Goal: Information Seeking & Learning: Learn about a topic

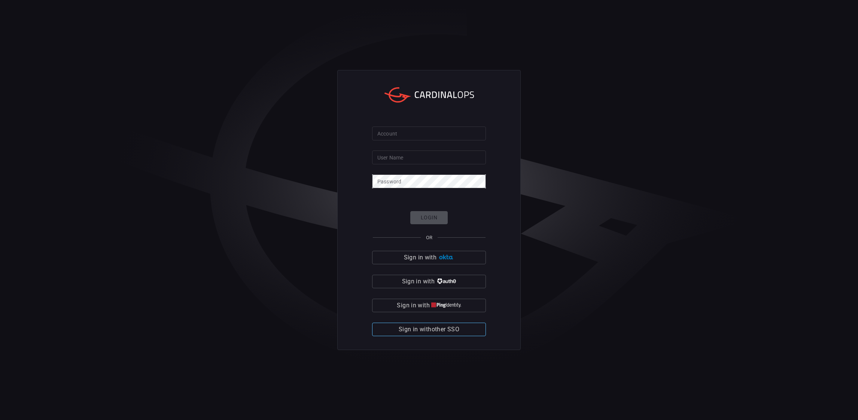
click at [431, 328] on span "Sign in with other SSO" at bounding box center [429, 329] width 61 height 10
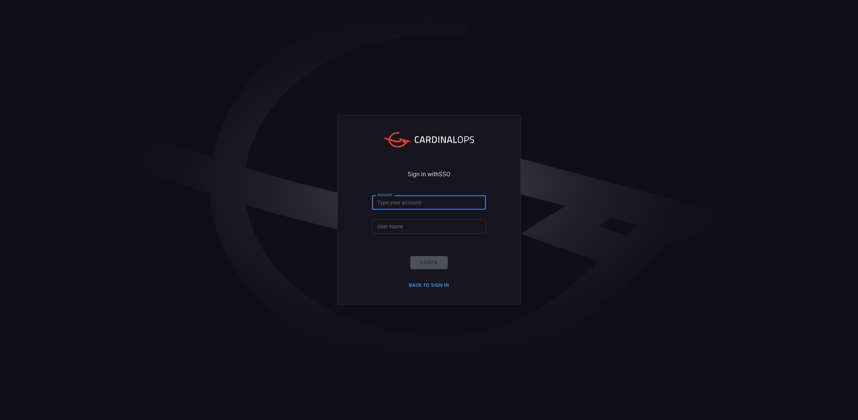
click at [419, 204] on input "Account" at bounding box center [429, 202] width 114 height 14
type input "smbc"
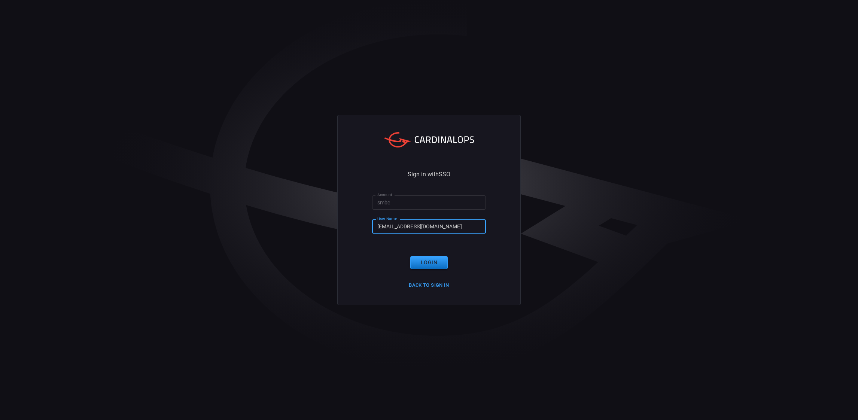
type input "[EMAIL_ADDRESS][DOMAIN_NAME]"
click button "Login" at bounding box center [428, 262] width 37 height 13
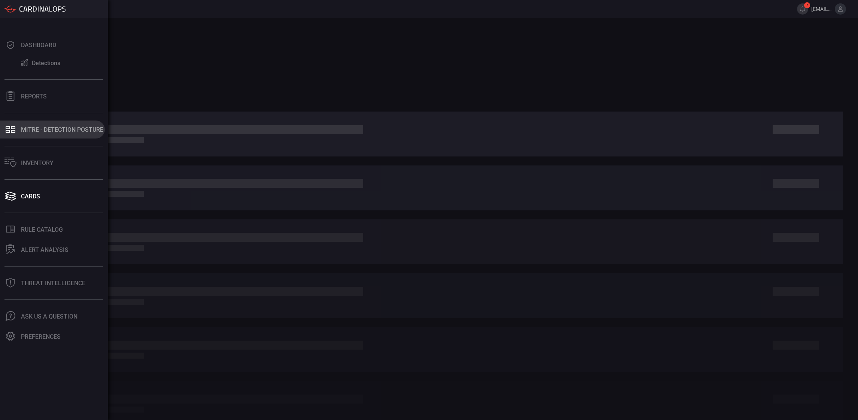
click at [73, 129] on div "MITRE - Detection Posture" at bounding box center [62, 129] width 82 height 7
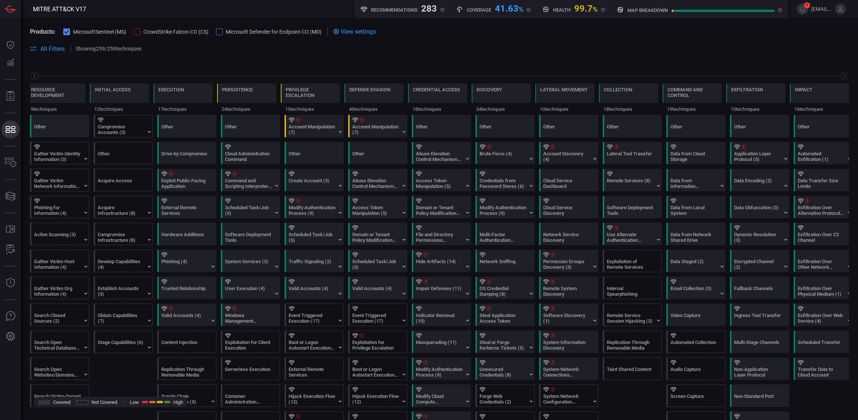
scroll to position [0, 78]
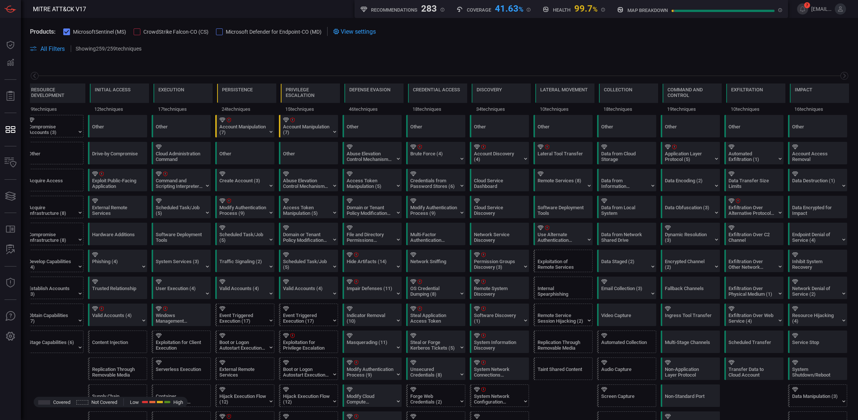
click at [137, 31] on div at bounding box center [137, 31] width 7 height 7
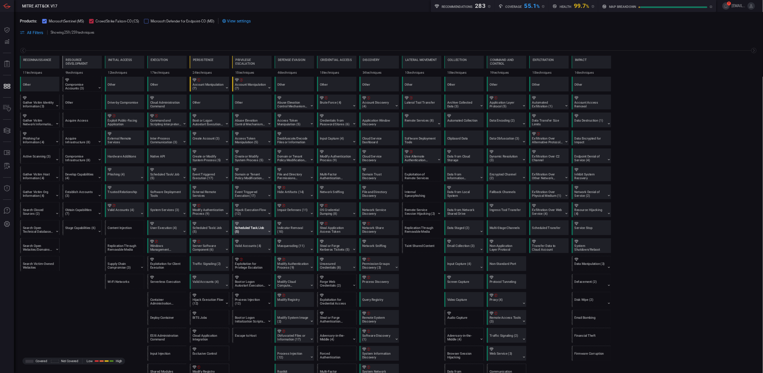
scroll to position [0, 0]
click at [61, 155] on div "Gather Victim Identity Information (3)" at bounding box center [57, 156] width 47 height 11
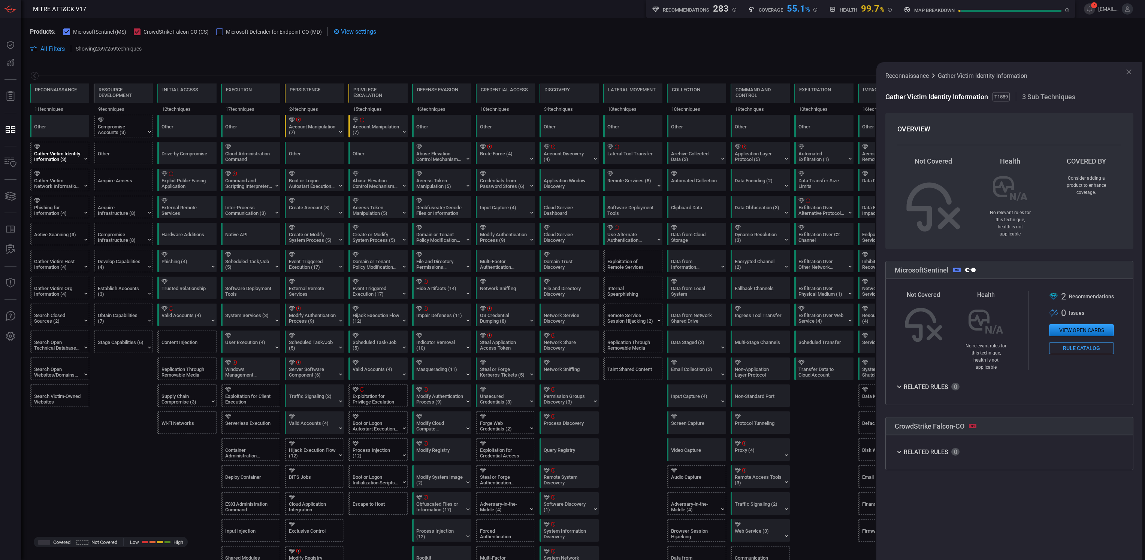
click at [858, 328] on button "View open cards" at bounding box center [1081, 330] width 65 height 12
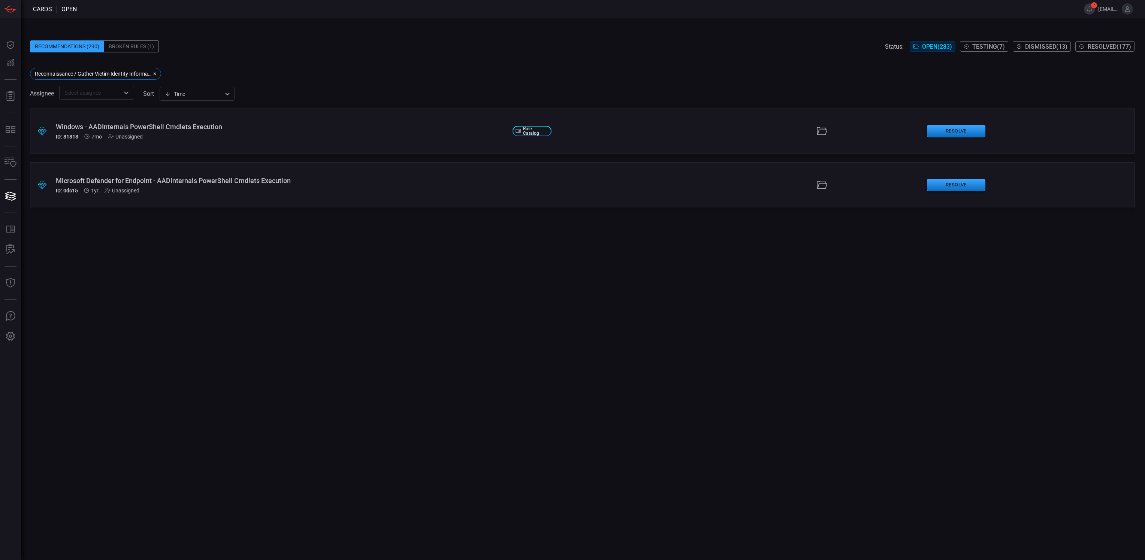
click at [306, 186] on div "Microsoft Defender for Endpoint - AADInternals PowerShell Cmdlets Execution ID:…" at bounding box center [281, 185] width 451 height 17
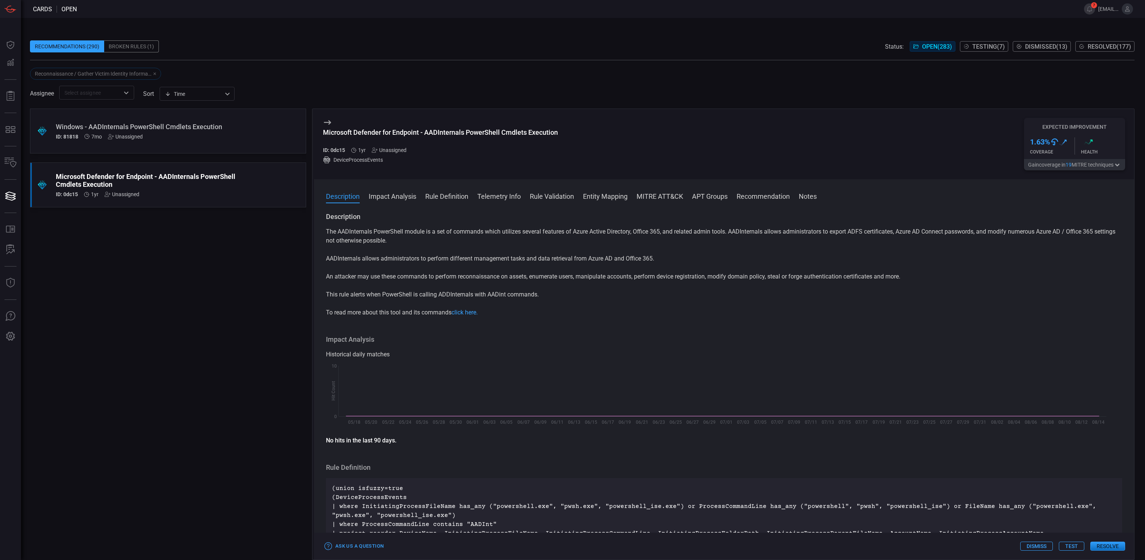
click at [219, 131] on div "Windows - AADInternals PowerShell Cmdlets Execution ID: 81818 7mo Unassigned" at bounding box center [154, 131] width 196 height 17
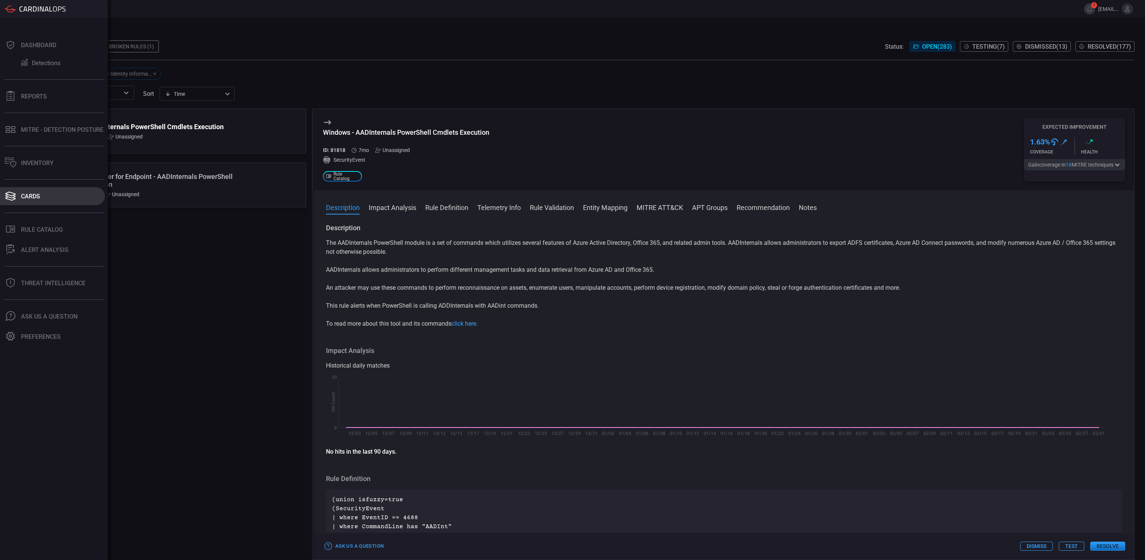
click at [23, 188] on button "Cards" at bounding box center [52, 196] width 105 height 18
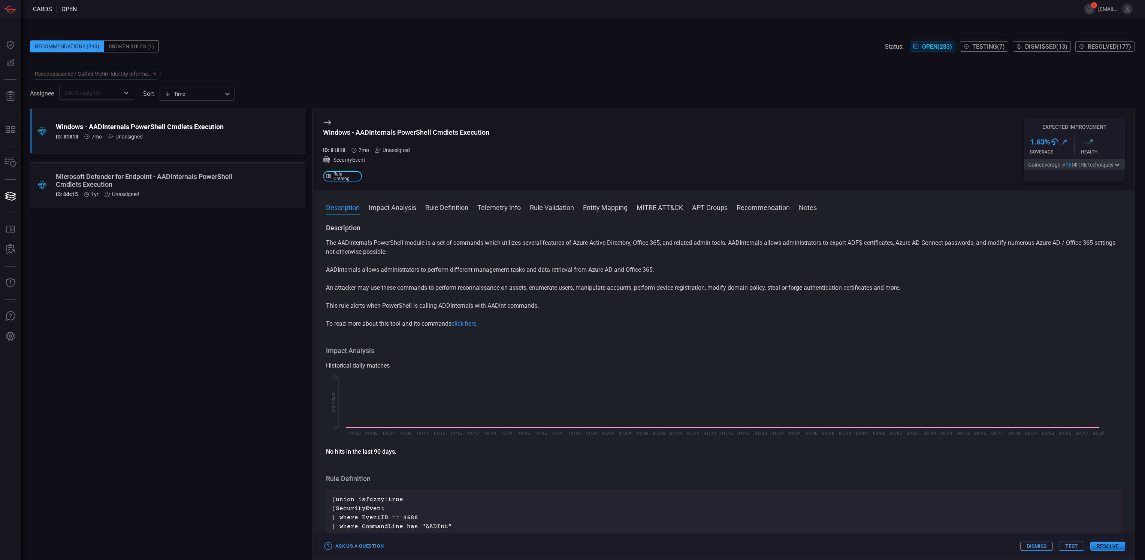
type button "/cards"
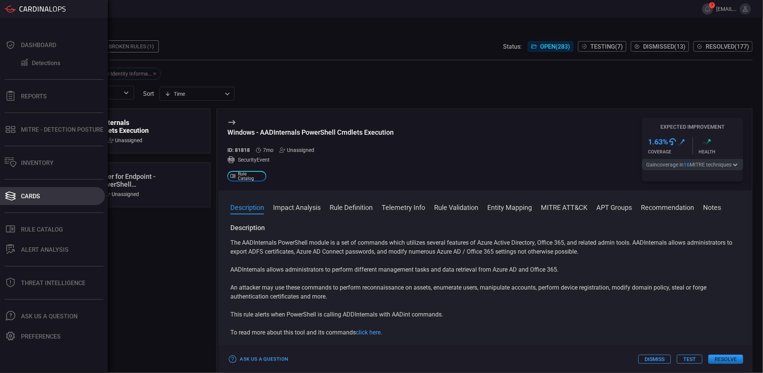
click at [17, 198] on button "Cards" at bounding box center [52, 196] width 105 height 18
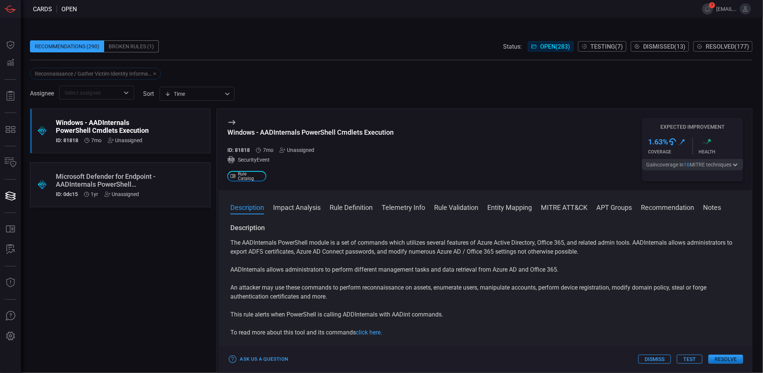
click at [552, 42] on button "Open ( 283 )" at bounding box center [551, 46] width 46 height 10
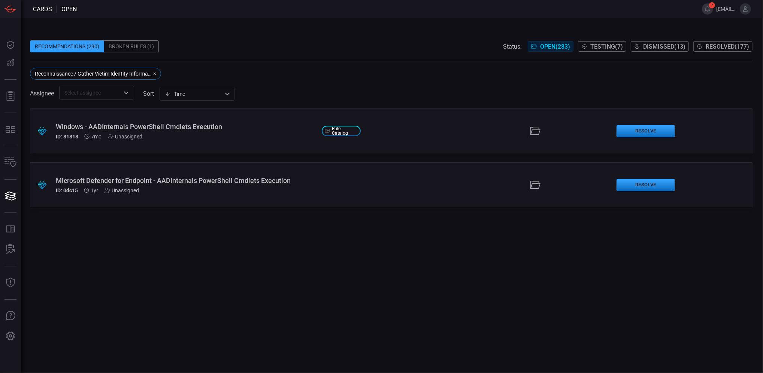
click at [156, 73] on icon "button" at bounding box center [154, 74] width 4 height 4
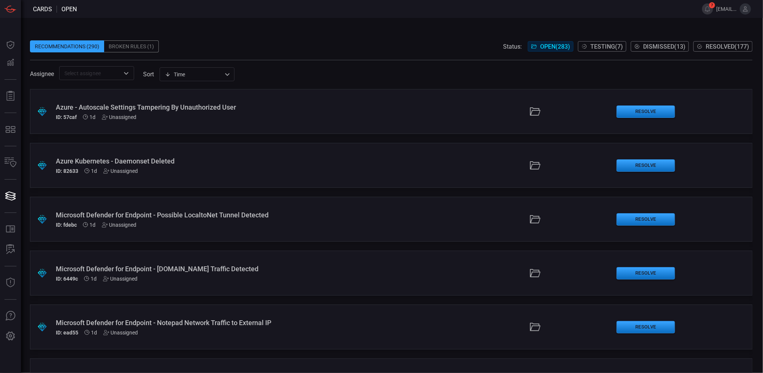
click at [166, 165] on div "Azure Kubernetes - Daemonset Deleted ID: 82633 1d Unassigned" at bounding box center [186, 165] width 260 height 17
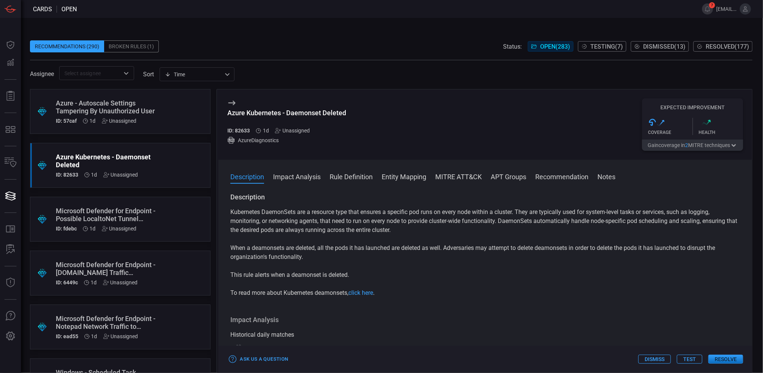
click at [231, 74] on div "Time visibleUpdateTime ​" at bounding box center [197, 74] width 75 height 14
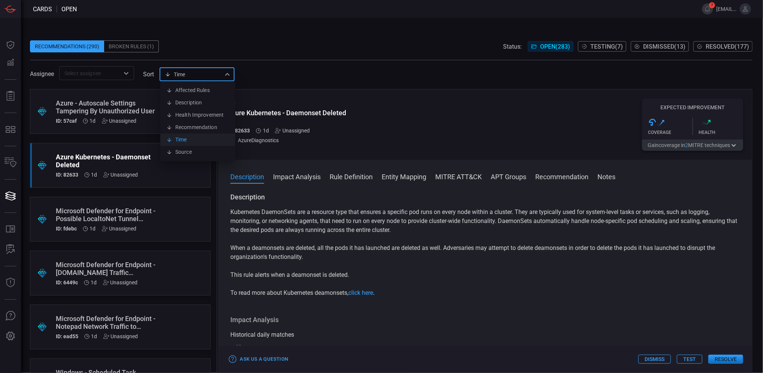
click at [183, 139] on li "Time" at bounding box center [197, 140] width 75 height 12
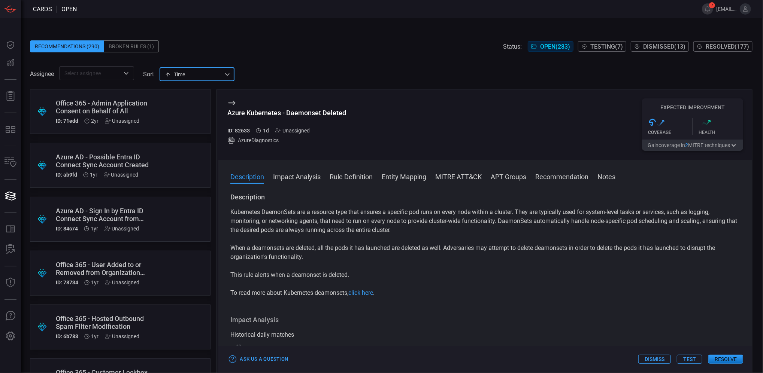
click at [115, 107] on div "Office 365 - Admin Application Consent on Behalf of All" at bounding box center [106, 107] width 100 height 16
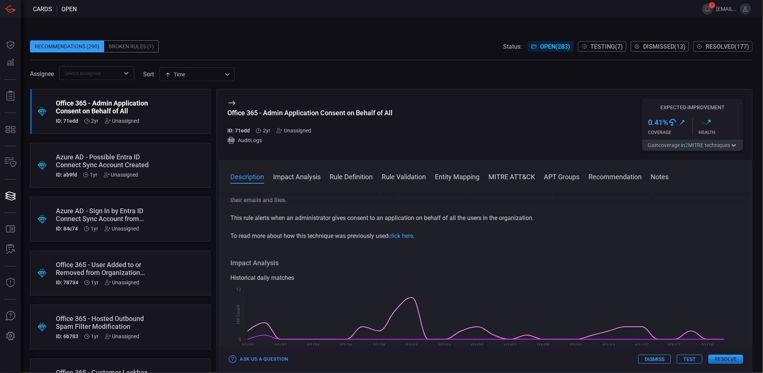
scroll to position [100, 0]
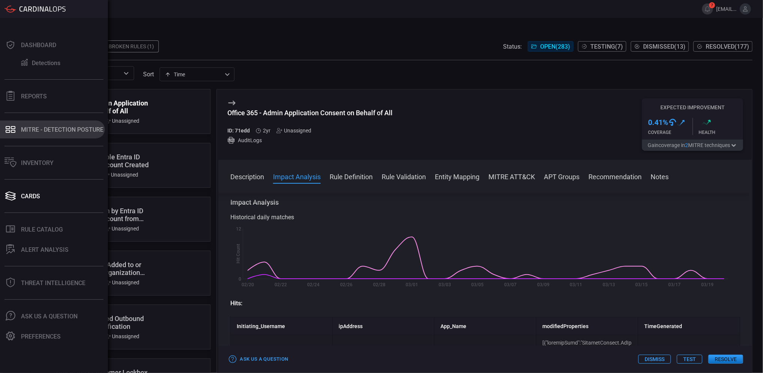
click at [32, 133] on button "MITRE - Detection Posture" at bounding box center [52, 130] width 105 height 18
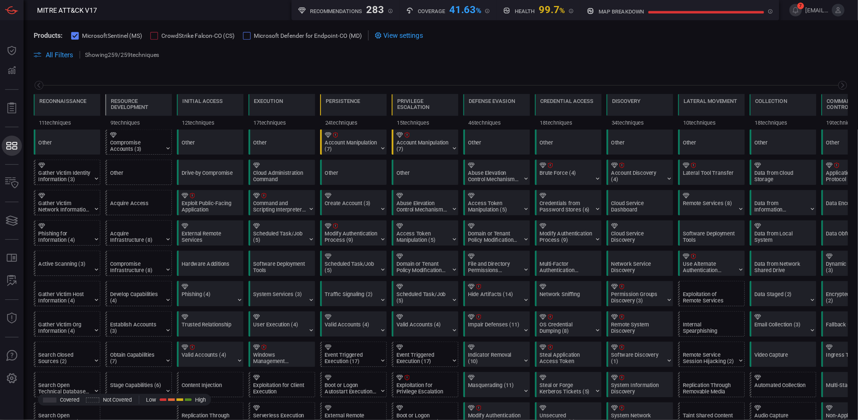
scroll to position [0, 98]
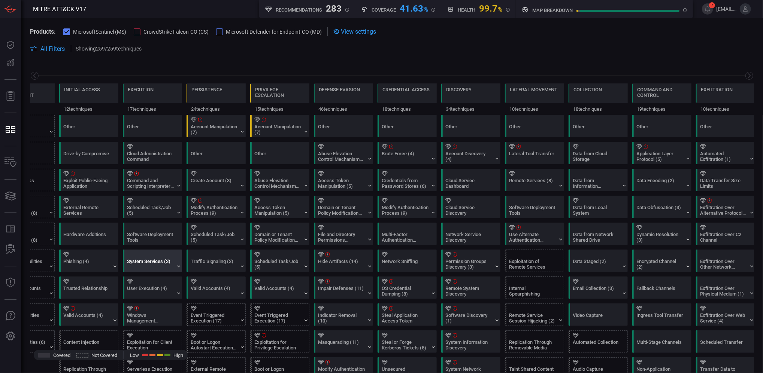
type button "/mitremap"
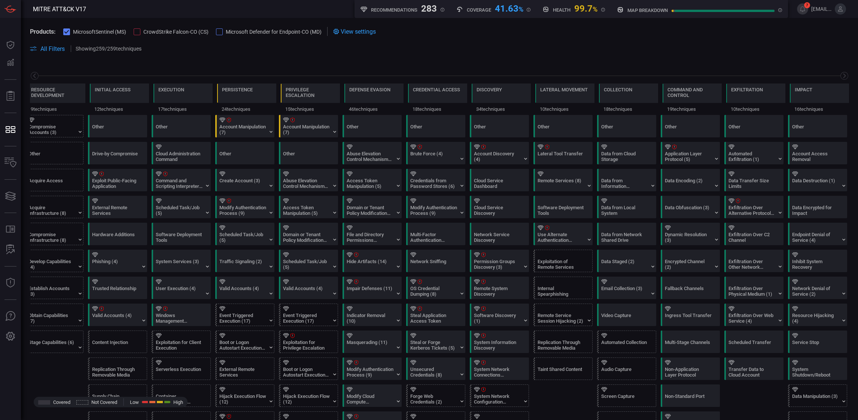
click at [139, 33] on div at bounding box center [137, 31] width 7 height 7
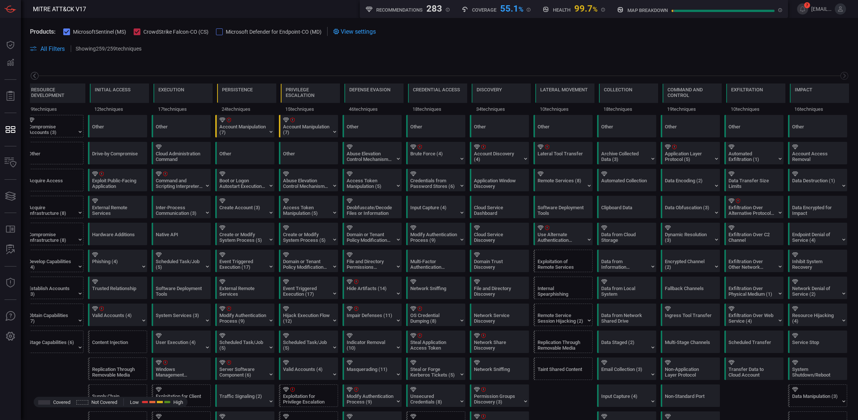
click at [34, 76] on icon at bounding box center [34, 75] width 9 height 9
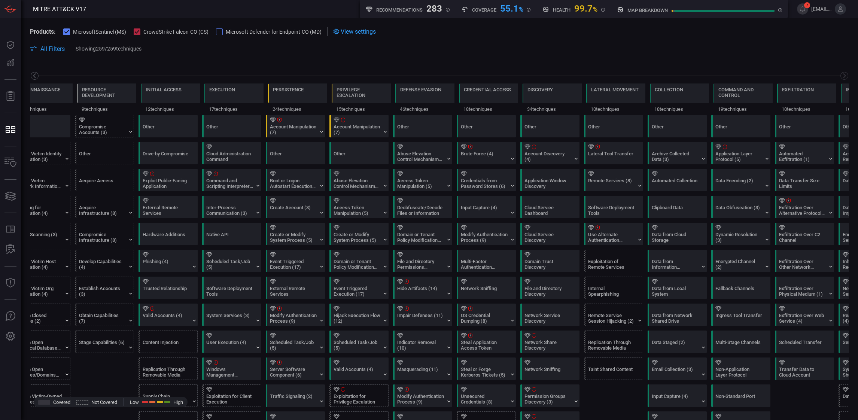
click at [34, 76] on icon at bounding box center [34, 75] width 9 height 9
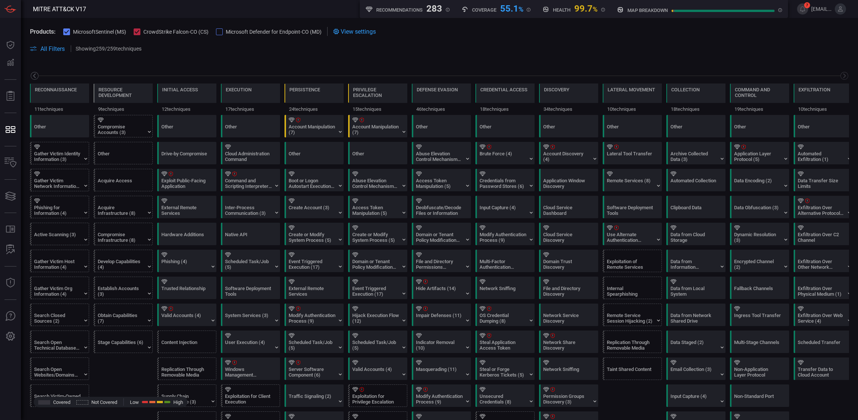
click at [34, 76] on icon at bounding box center [34, 75] width 9 height 9
click at [48, 154] on div "Gather Victim Identity Information (3)" at bounding box center [57, 156] width 47 height 11
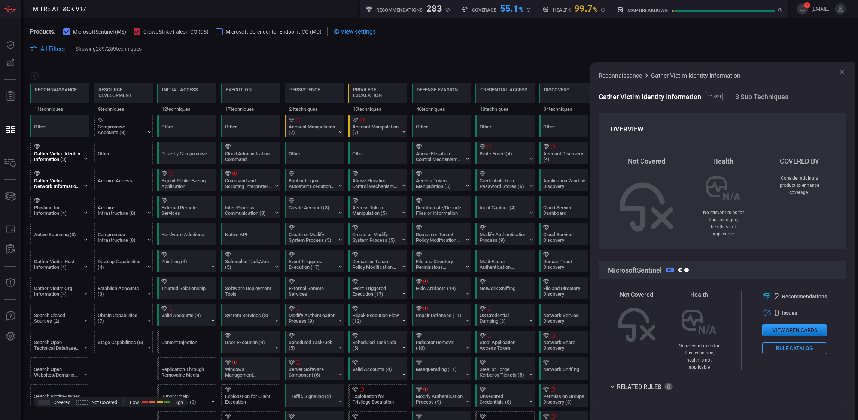
click at [50, 176] on div at bounding box center [61, 174] width 54 height 5
click at [50, 201] on div at bounding box center [61, 200] width 54 height 5
click at [56, 174] on div at bounding box center [61, 174] width 54 height 5
click at [55, 259] on div "Gather Victim Host Information (4)" at bounding box center [57, 264] width 47 height 11
click at [58, 235] on div "Active Scanning (3)" at bounding box center [57, 237] width 47 height 11
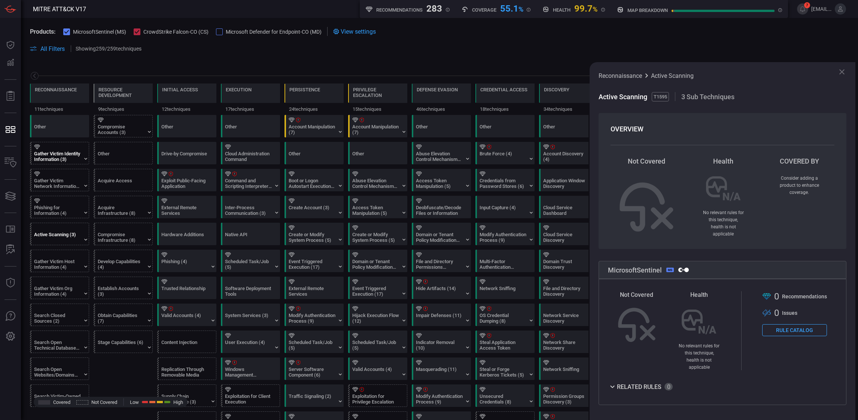
click at [49, 158] on div "Gather Victim Identity Information (3)" at bounding box center [57, 156] width 47 height 11
click at [799, 324] on button "View open cards" at bounding box center [795, 330] width 65 height 12
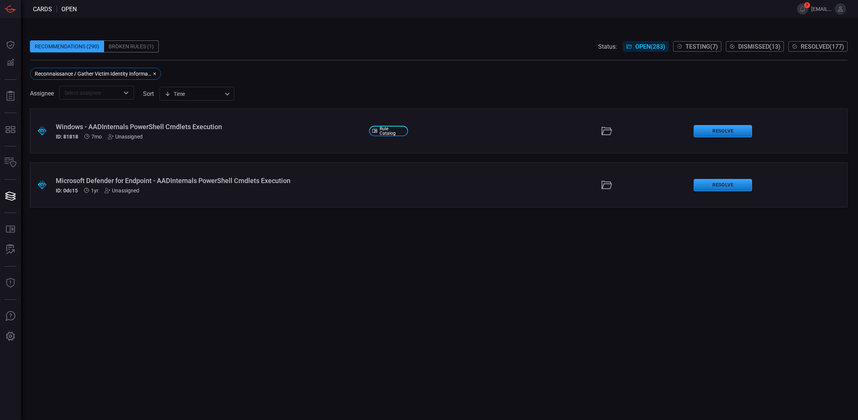
click at [194, 127] on div "Windows - AADInternals PowerShell Cmdlets Execution" at bounding box center [209, 127] width 307 height 8
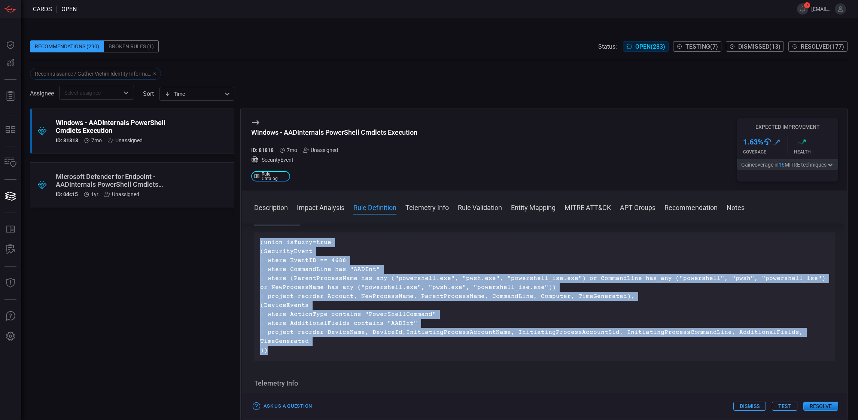
scroll to position [124, 0]
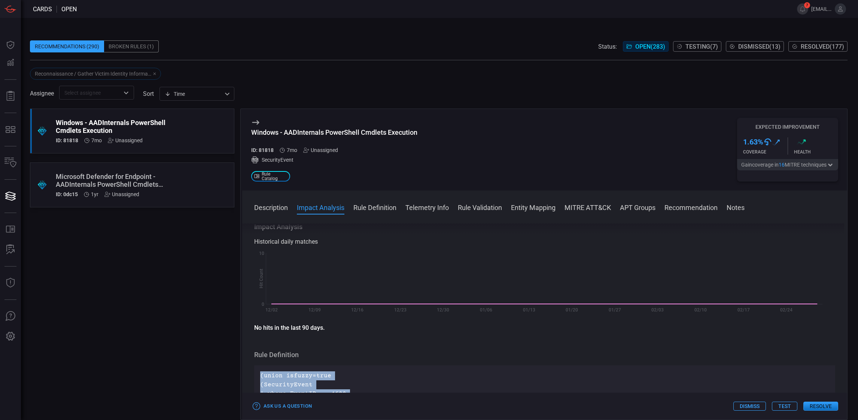
drag, startPoint x: 278, startPoint y: 277, endPoint x: 254, endPoint y: 384, distance: 108.9
copy p "(union isfuzzy=true (SecurityEvent | where EventID == 4688 | where CommandLine …"
click at [367, 206] on button "Rule Definition" at bounding box center [375, 207] width 43 height 9
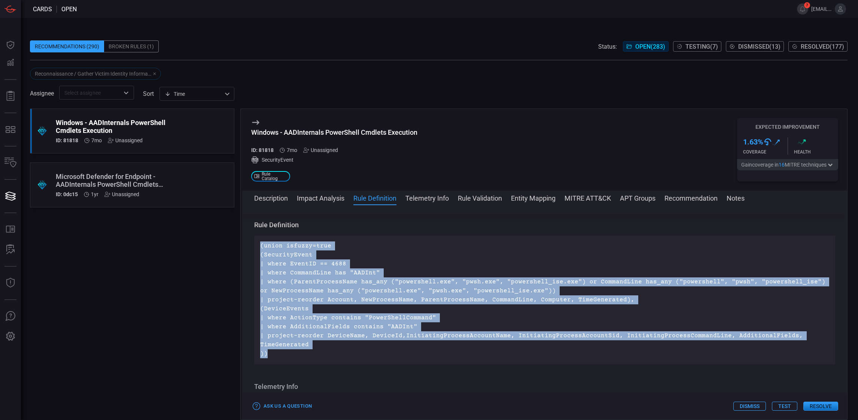
scroll to position [252, 0]
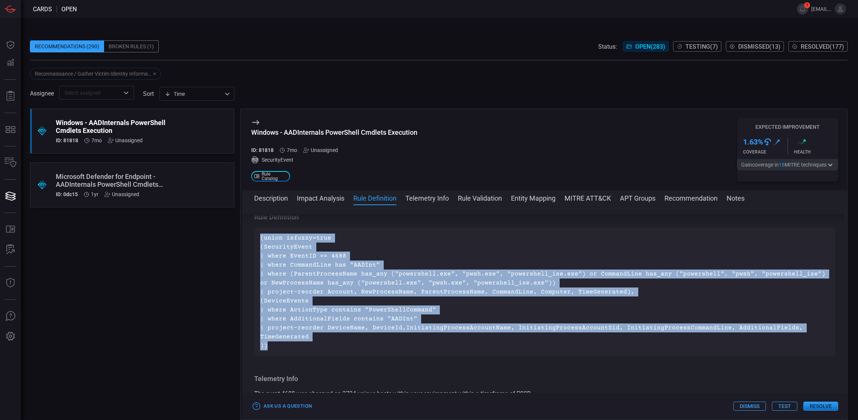
click at [264, 194] on button "Description" at bounding box center [271, 197] width 34 height 9
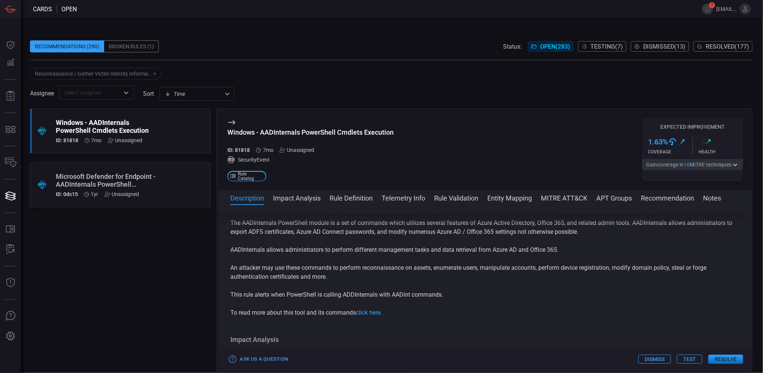
scroll to position [0, 0]
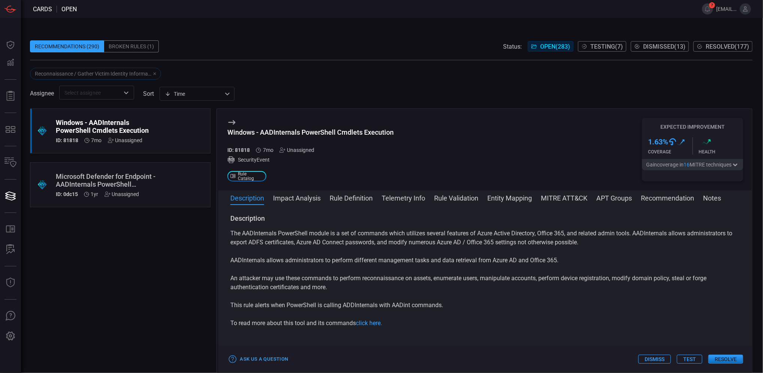
click at [343, 198] on button "Rule Definition" at bounding box center [351, 197] width 43 height 9
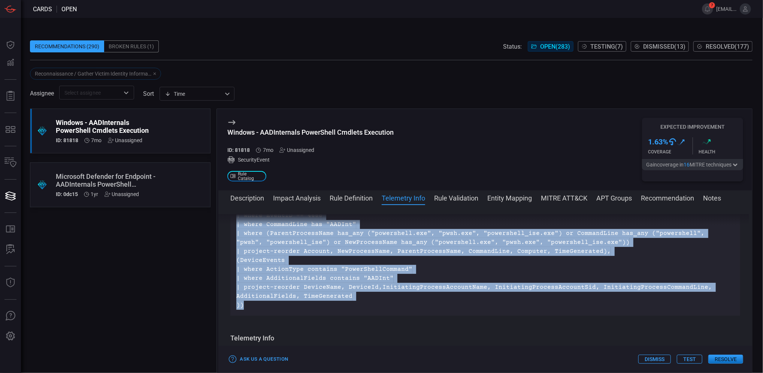
scroll to position [302, 0]
click at [301, 307] on p "(union isfuzzy=true (SecurityEvent | where EventID == 4688 | where CommandLine …" at bounding box center [485, 251] width 498 height 117
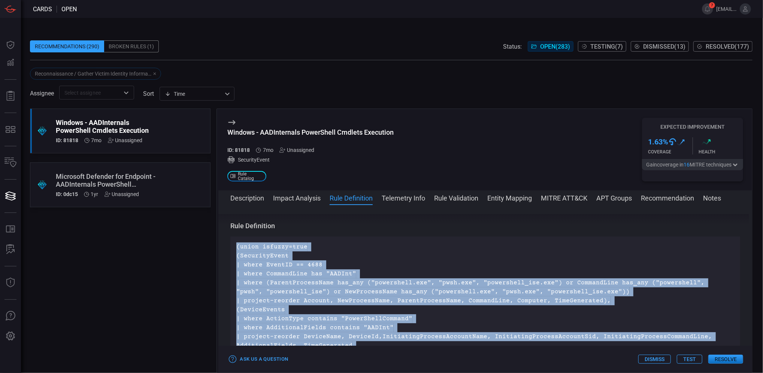
scroll to position [202, 0]
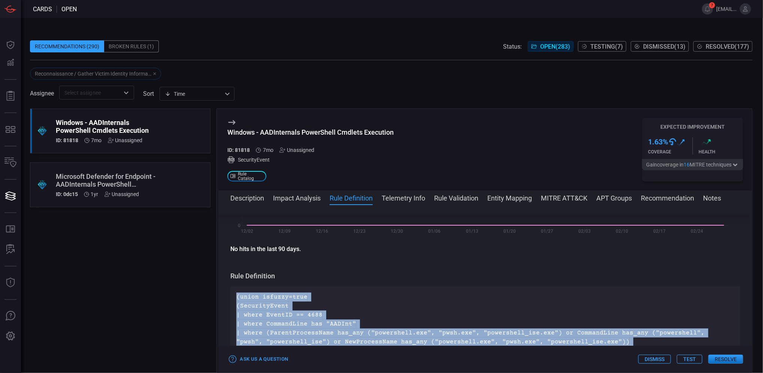
drag, startPoint x: 266, startPoint y: 307, endPoint x: 236, endPoint y: 291, distance: 33.9
click at [236, 291] on div "(union isfuzzy=true (SecurityEvent | where EventID == 4688 | where CommandLine …" at bounding box center [485, 351] width 510 height 129
copy p "(union isfuzzy=true (SecurityEvent | where EventID == 4688 | where CommandLine …"
click at [412, 197] on button "Telemetry Info" at bounding box center [403, 197] width 43 height 9
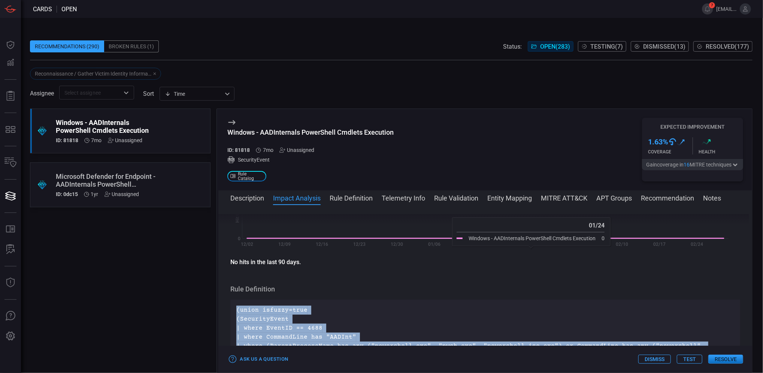
scroll to position [164, 0]
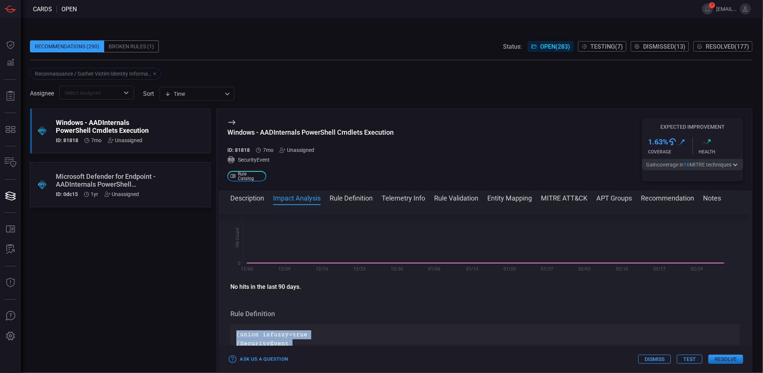
click at [737, 166] on icon "button" at bounding box center [735, 165] width 4 height 3
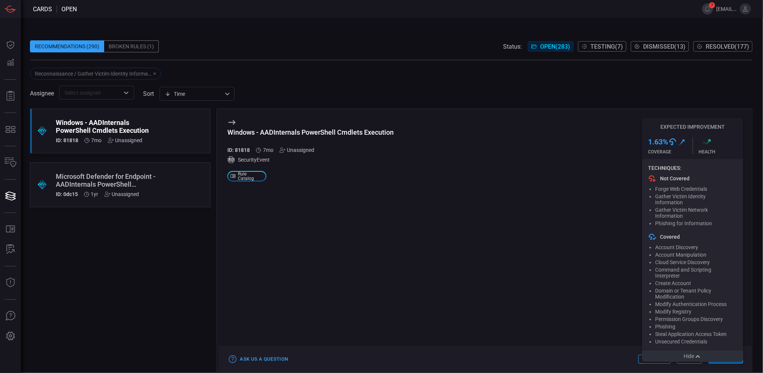
scroll to position [9, 0]
click at [569, 100] on span at bounding box center [391, 104] width 722 height 9
click at [113, 181] on div "Microsoft Defender for Endpoint - AADInternals PowerShell Cmdlets Execution" at bounding box center [106, 181] width 100 height 16
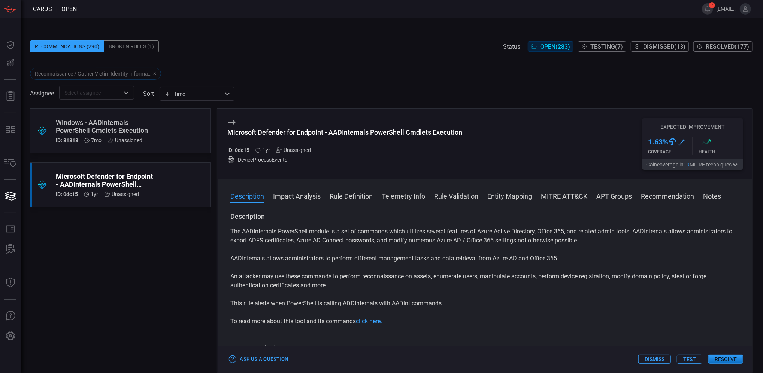
click at [336, 196] on button "Rule Definition" at bounding box center [351, 195] width 43 height 9
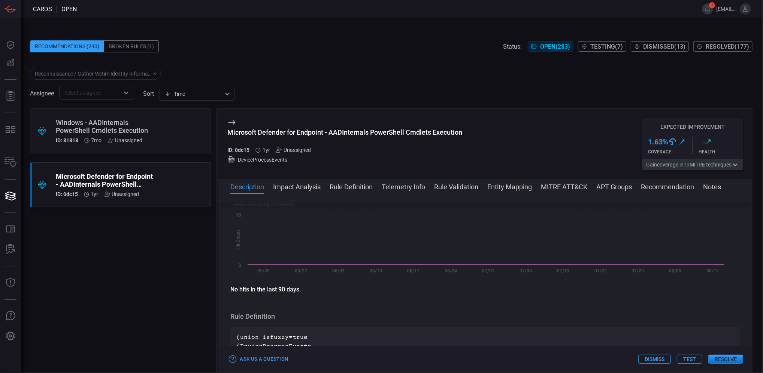
scroll to position [252, 0]
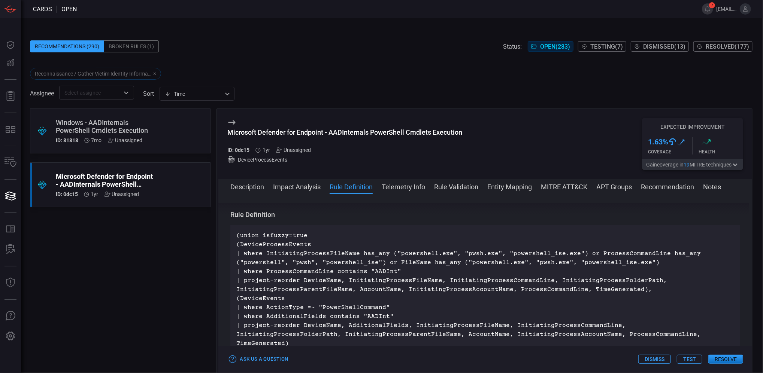
click at [103, 131] on div "Windows - AADInternals PowerShell Cmdlets Execution" at bounding box center [106, 127] width 100 height 16
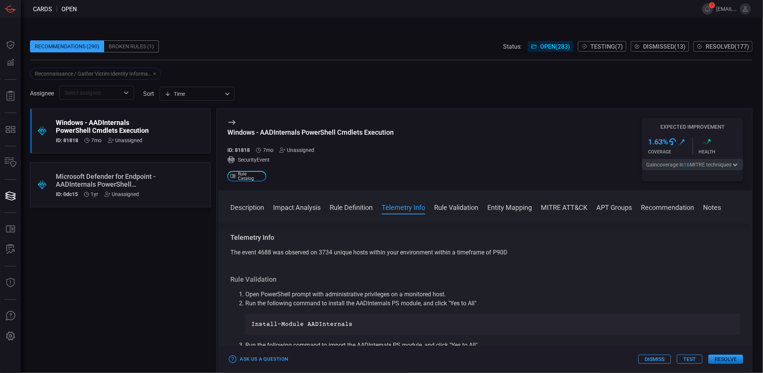
scroll to position [444, 0]
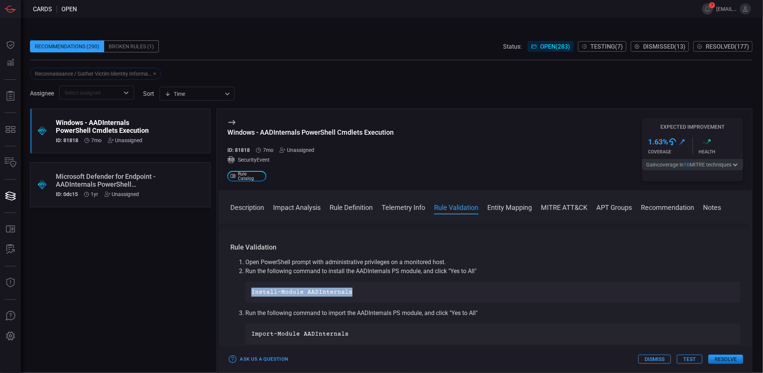
drag, startPoint x: 350, startPoint y: 294, endPoint x: 248, endPoint y: 288, distance: 102.4
click at [248, 288] on div "Install-Module AADInternals" at bounding box center [492, 292] width 495 height 21
copy p "Install-Module AADInternals"
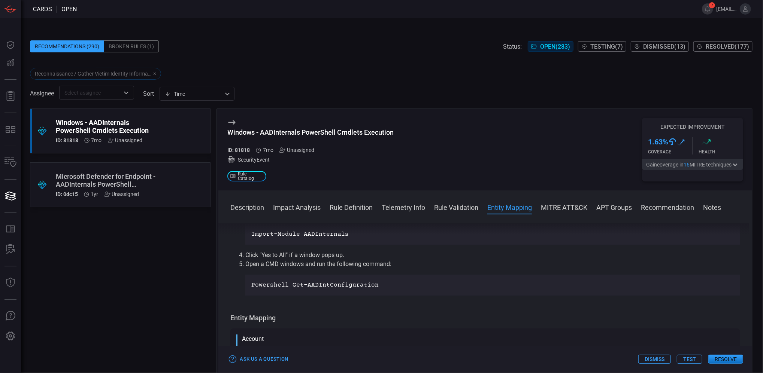
scroll to position [544, 0]
drag, startPoint x: 378, startPoint y: 284, endPoint x: 288, endPoint y: 283, distance: 90.6
click at [288, 283] on p "Powershell Get-AADIntConfiguration" at bounding box center [492, 285] width 483 height 9
drag, startPoint x: 288, startPoint y: 283, endPoint x: 382, endPoint y: 233, distance: 107.0
click at [382, 233] on div "Description The AADInternals PowerShell module is a set of commands which utili…" at bounding box center [485, 297] width 534 height 147
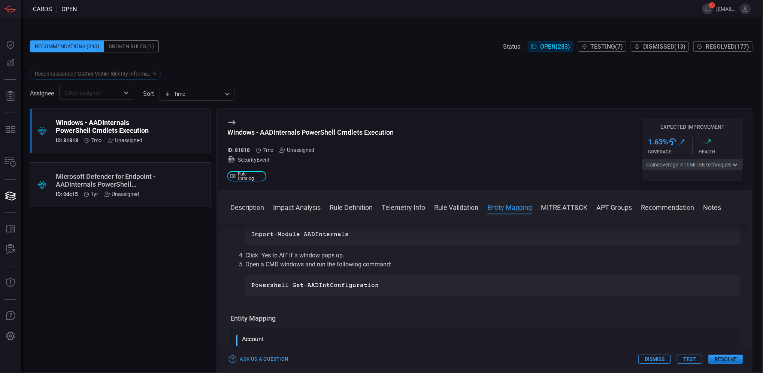
drag, startPoint x: 351, startPoint y: 233, endPoint x: 254, endPoint y: 232, distance: 96.3
click at [254, 232] on div "Description The AADInternals PowerShell module is a set of commands which utili…" at bounding box center [485, 297] width 534 height 147
drag, startPoint x: 345, startPoint y: 233, endPoint x: 270, endPoint y: 232, distance: 74.5
click at [270, 232] on div "Description The AADInternals PowerShell module is a set of commands which utili…" at bounding box center [485, 297] width 534 height 147
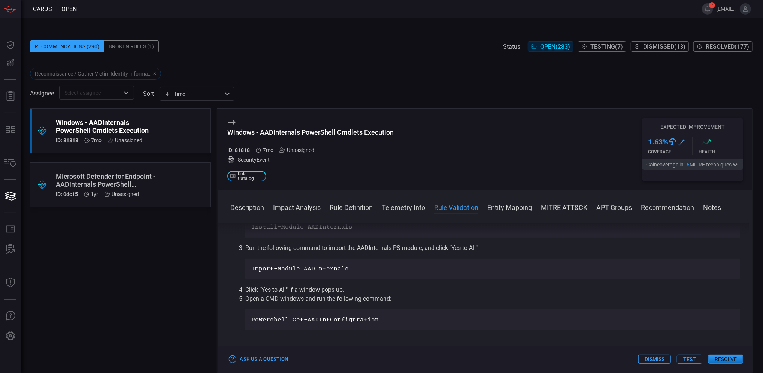
scroll to position [494, 0]
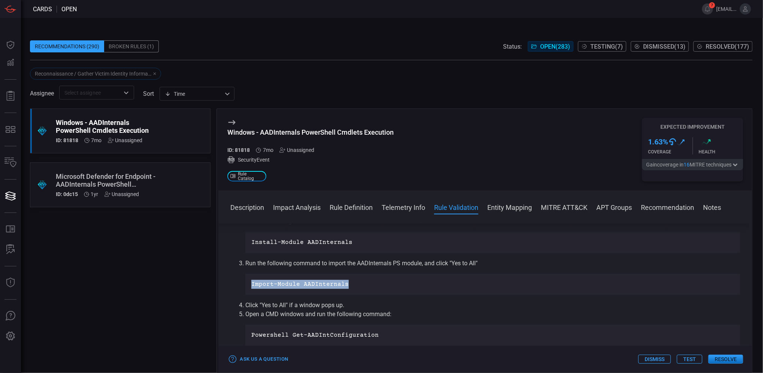
drag, startPoint x: 351, startPoint y: 287, endPoint x: 250, endPoint y: 282, distance: 100.5
click at [250, 282] on div "Import-Module AADInternals" at bounding box center [492, 284] width 495 height 21
copy p "Import-Module AADInternals"
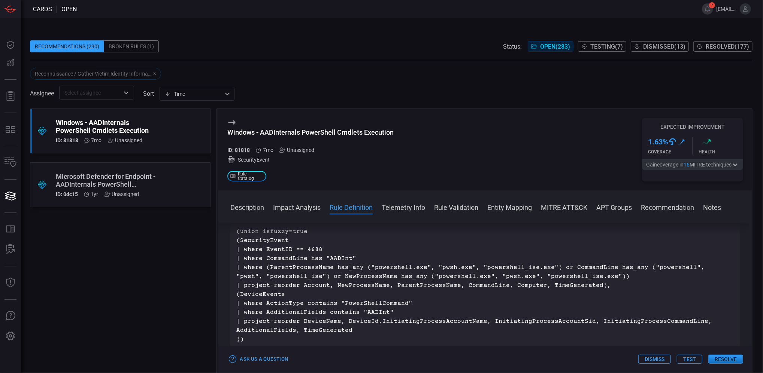
scroll to position [294, 0]
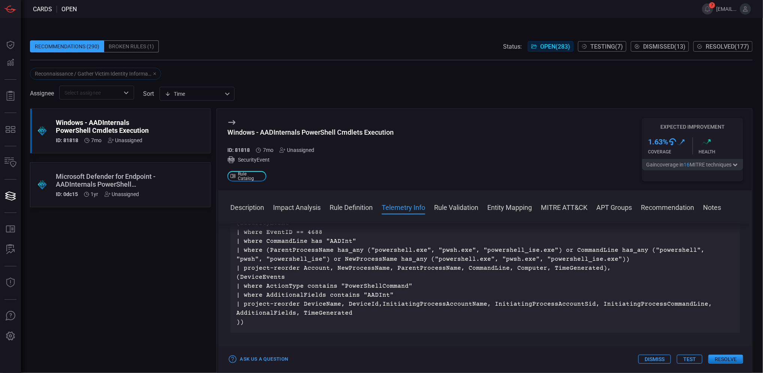
click at [97, 180] on div "Microsoft Defender for Endpoint - AADInternals PowerShell Cmdlets Execution" at bounding box center [106, 181] width 100 height 16
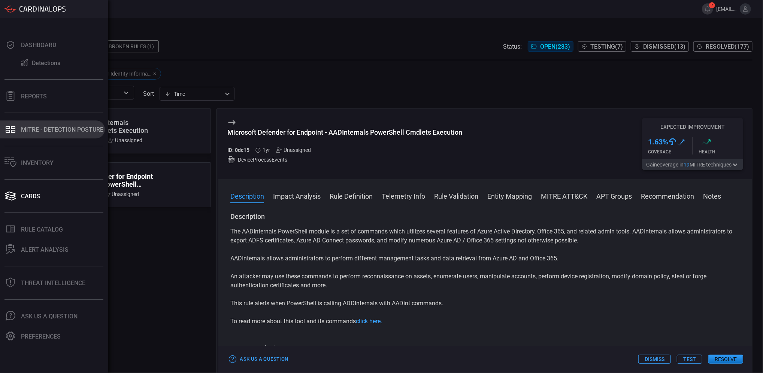
click at [45, 131] on div "MITRE - Detection Posture" at bounding box center [62, 129] width 82 height 7
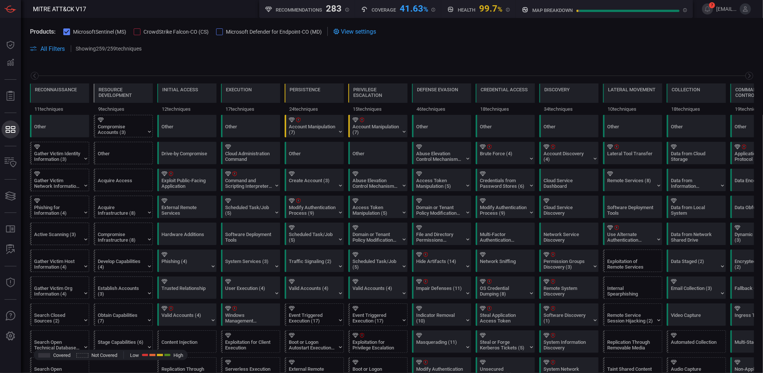
scroll to position [0, 98]
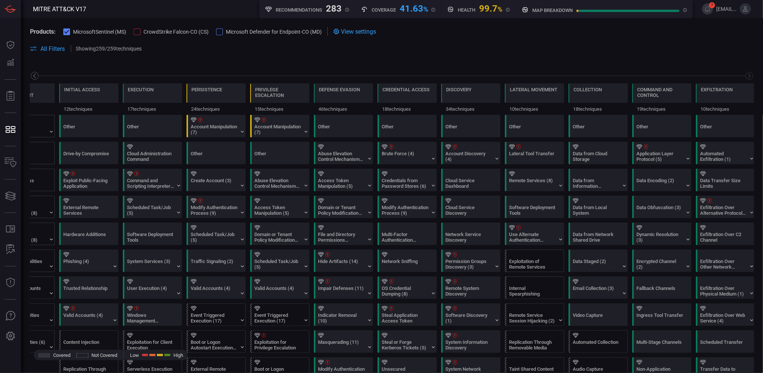
click at [32, 76] on icon at bounding box center [34, 75] width 9 height 9
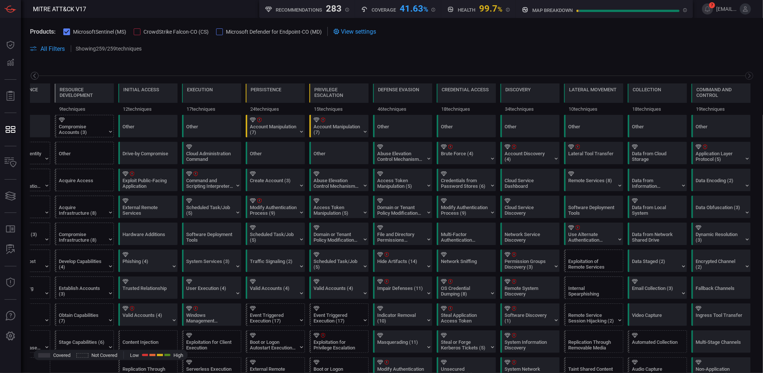
click at [32, 76] on icon at bounding box center [34, 75] width 9 height 9
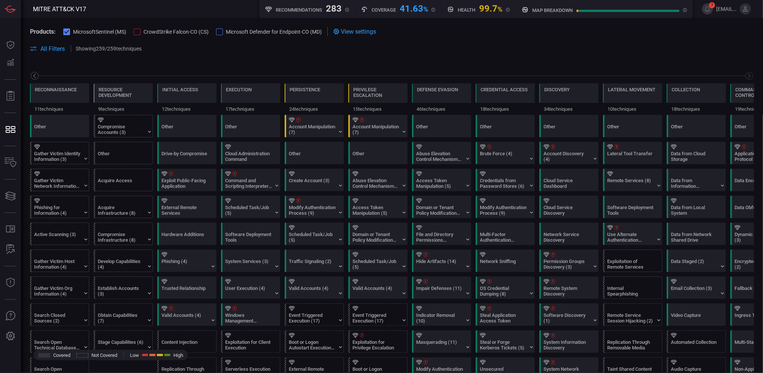
click at [32, 76] on icon at bounding box center [34, 75] width 9 height 9
click at [61, 208] on div "Phishing for Information (4)" at bounding box center [57, 210] width 47 height 11
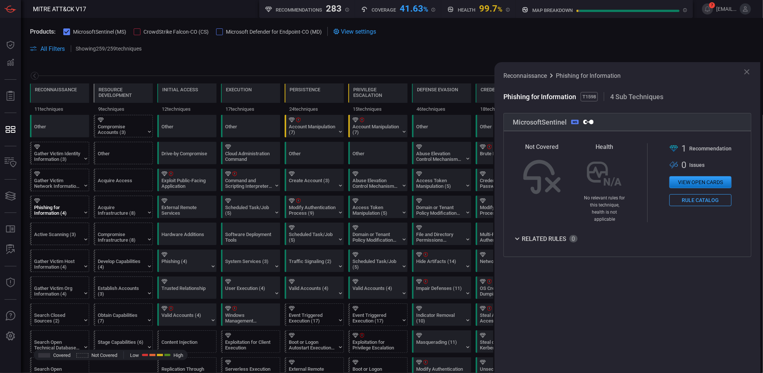
click at [704, 180] on button "View open cards" at bounding box center [700, 182] width 62 height 12
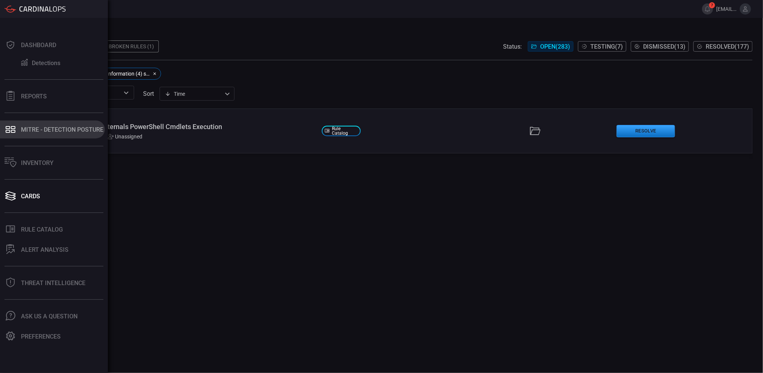
click at [48, 129] on div "MITRE - Detection Posture" at bounding box center [62, 129] width 82 height 7
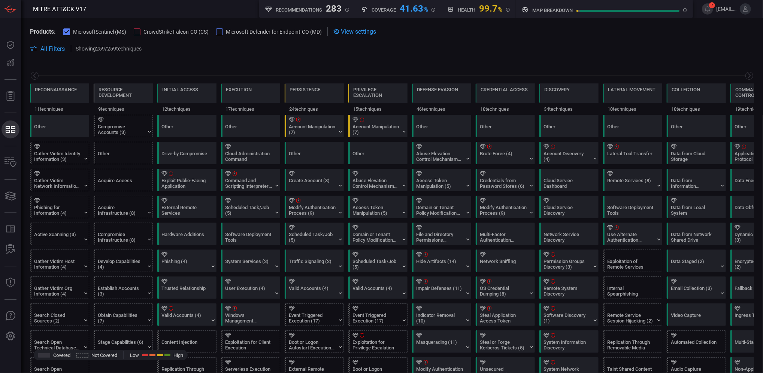
scroll to position [0, 98]
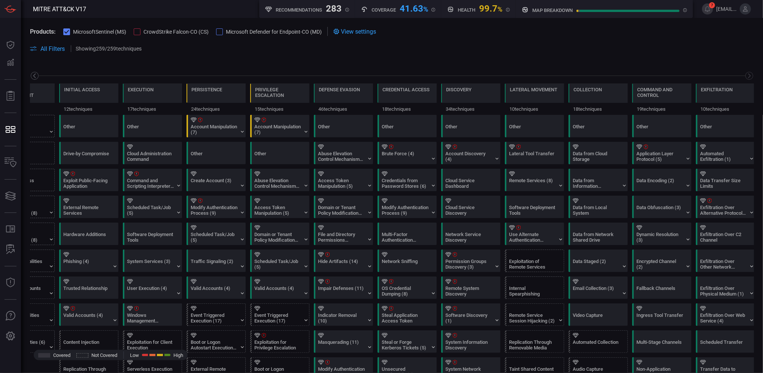
click at [35, 74] on icon at bounding box center [34, 75] width 3 height 5
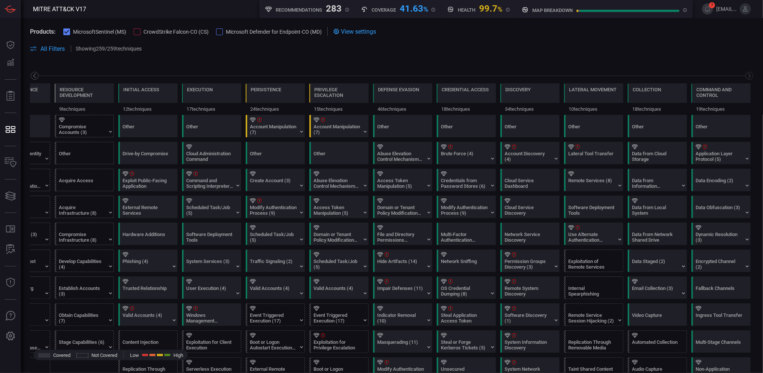
click at [35, 74] on icon at bounding box center [34, 75] width 3 height 5
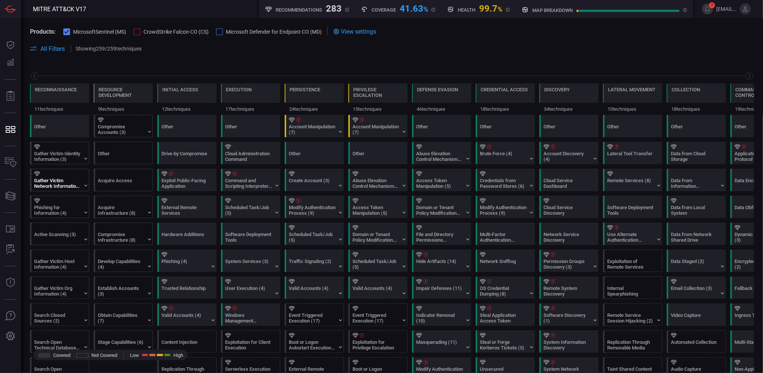
click at [44, 177] on div "Gather Victim Network Information (6)" at bounding box center [61, 180] width 59 height 22
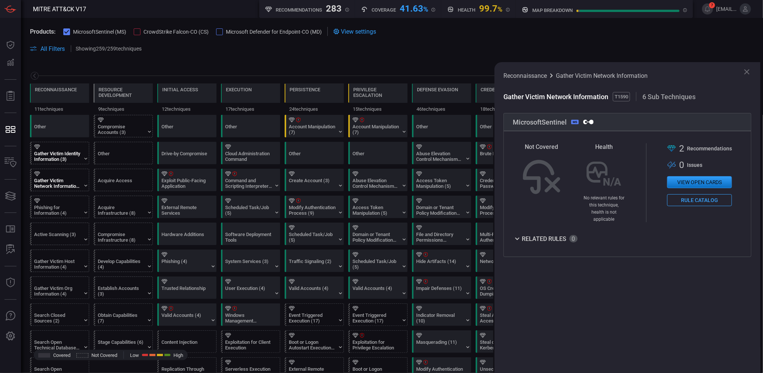
click at [50, 155] on div "Gather Victim Identity Information (3)" at bounding box center [57, 156] width 47 height 11
click at [745, 72] on icon at bounding box center [746, 71] width 9 height 9
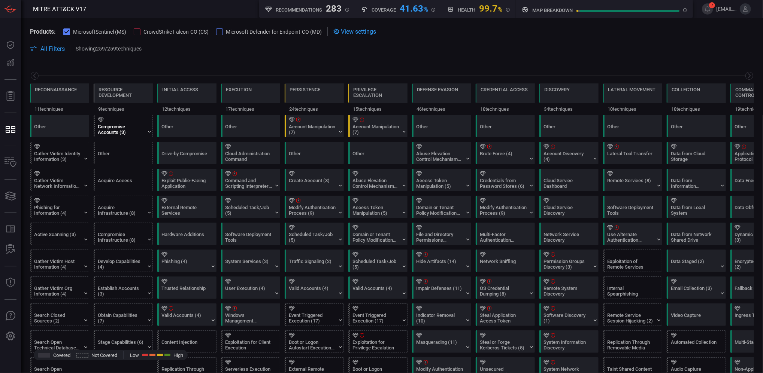
click at [132, 132] on div "Compromise Accounts (3)" at bounding box center [121, 129] width 47 height 11
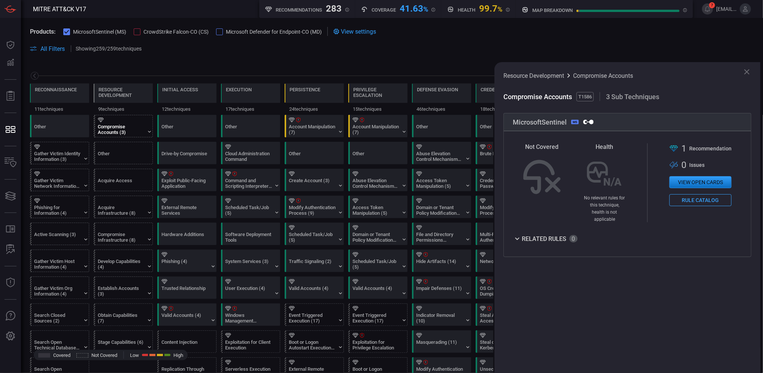
click at [693, 182] on button "View open cards" at bounding box center [700, 182] width 62 height 12
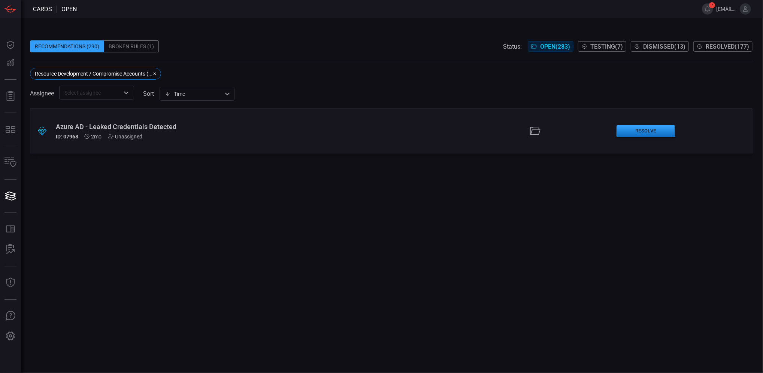
click at [163, 125] on div "Azure AD - Leaked Credentials Detected" at bounding box center [186, 127] width 260 height 8
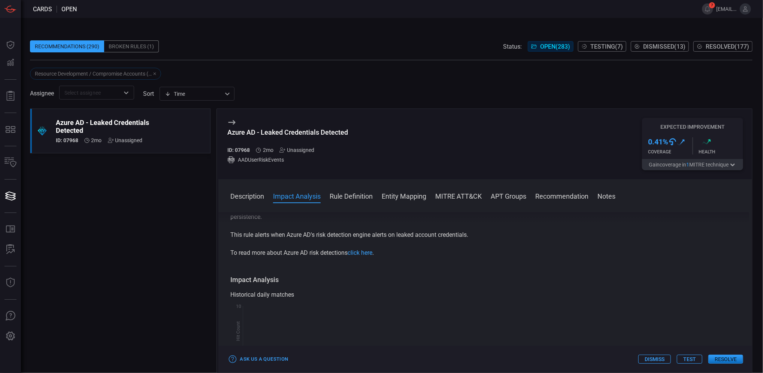
scroll to position [100, 0]
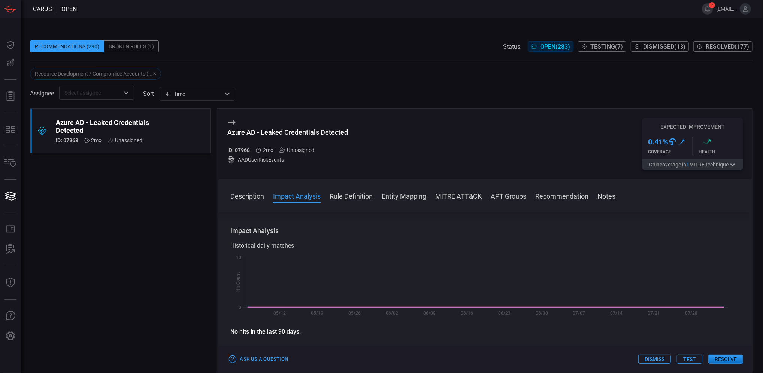
click at [348, 195] on button "Rule Definition" at bounding box center [351, 195] width 43 height 9
